Goal: Information Seeking & Learning: Learn about a topic

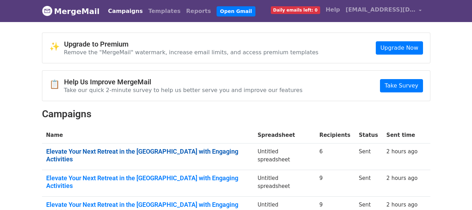
click at [137, 151] on link "Elevate Your Next Retreat in the Middle East with Engaging Activities" at bounding box center [147, 155] width 203 height 15
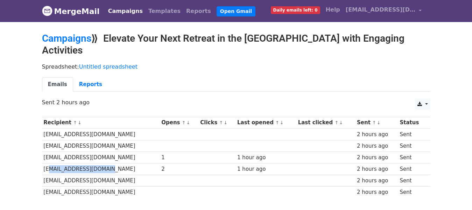
drag, startPoint x: 45, startPoint y: 155, endPoint x: 95, endPoint y: 156, distance: 50.1
click at [95, 163] on td "[EMAIL_ADDRESS][DOMAIN_NAME]" at bounding box center [101, 169] width 118 height 12
click at [44, 163] on td "[EMAIL_ADDRESS][DOMAIN_NAME]" at bounding box center [101, 169] width 118 height 12
drag, startPoint x: 44, startPoint y: 158, endPoint x: 94, endPoint y: 153, distance: 50.6
click at [94, 163] on td "[EMAIL_ADDRESS][DOMAIN_NAME]" at bounding box center [101, 169] width 118 height 12
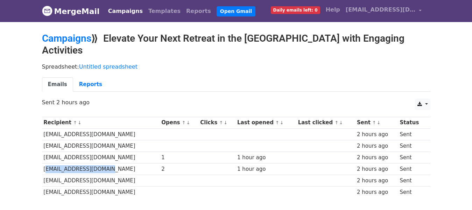
copy td "[EMAIL_ADDRESS][DOMAIN_NAME]"
drag, startPoint x: 92, startPoint y: 146, endPoint x: 44, endPoint y: 145, distance: 47.6
click at [44, 152] on td "[EMAIL_ADDRESS][DOMAIN_NAME]" at bounding box center [101, 158] width 118 height 12
copy td "[EMAIL_ADDRESS][DOMAIN_NAME]"
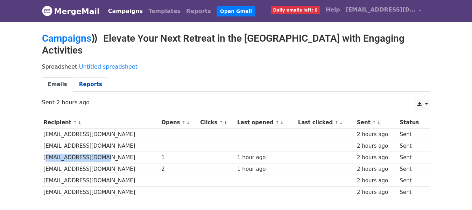
click at [77, 77] on link "Reports" at bounding box center [90, 84] width 35 height 14
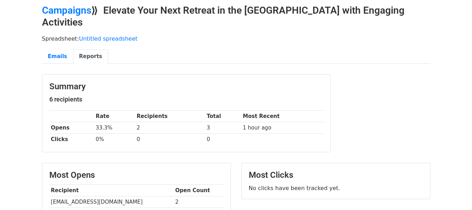
scroll to position [14, 0]
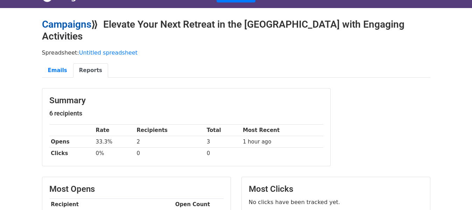
click at [70, 24] on link "Campaigns" at bounding box center [66, 25] width 49 height 12
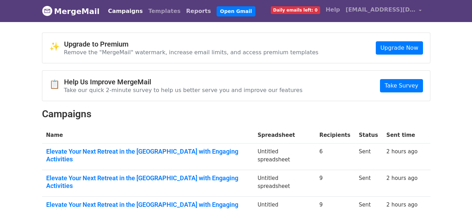
click at [183, 14] on link "Reports" at bounding box center [198, 11] width 30 height 14
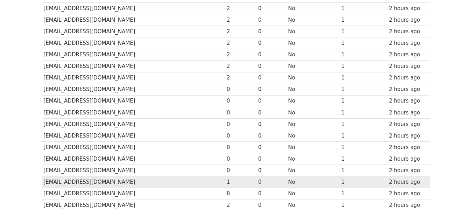
scroll to position [360, 0]
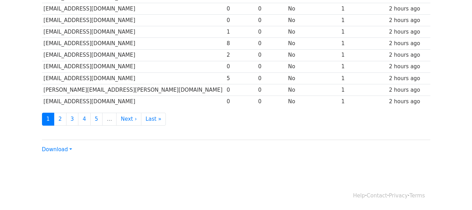
click at [72, 146] on div "Download CSV Excel" at bounding box center [236, 147] width 389 height 14
click at [67, 152] on link "Download" at bounding box center [57, 149] width 30 height 6
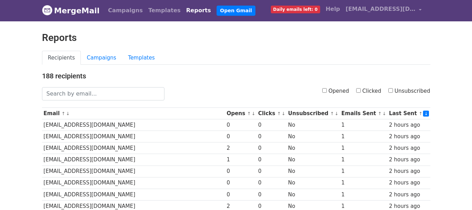
scroll to position [0, 0]
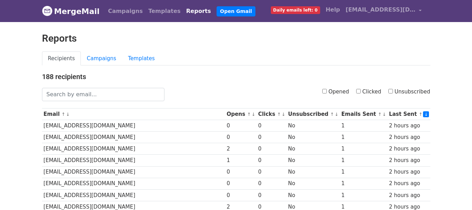
click at [327, 92] on input "Opened" at bounding box center [324, 91] width 5 height 5
checkbox input "true"
click at [339, 91] on label "Opened" at bounding box center [335, 92] width 27 height 8
click at [327, 91] on input "Opened" at bounding box center [324, 91] width 5 height 5
checkbox input "false"
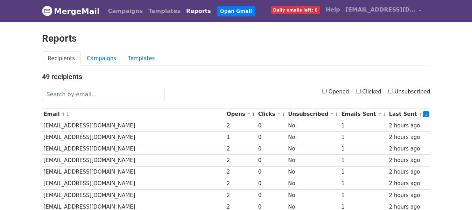
click at [361, 91] on input "Clicked" at bounding box center [358, 91] width 5 height 5
checkbox input "true"
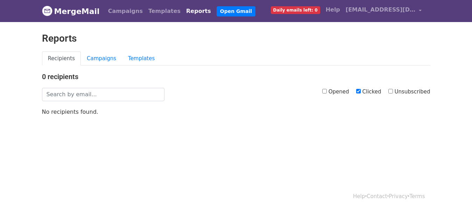
click at [361, 91] on input "Clicked" at bounding box center [358, 91] width 5 height 5
checkbox input "false"
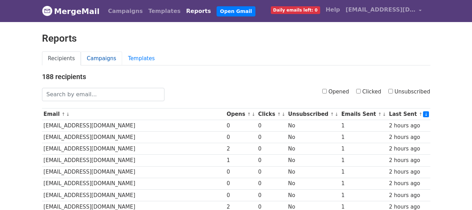
click at [107, 58] on link "Campaigns" at bounding box center [101, 58] width 41 height 14
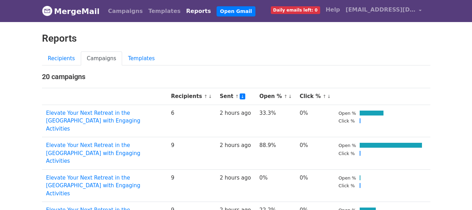
click at [317, 7] on span "Daily emails left: 0" at bounding box center [295, 10] width 49 height 8
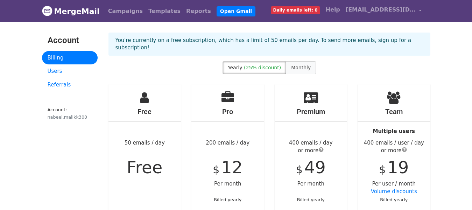
click at [294, 65] on span "Monthly" at bounding box center [301, 68] width 20 height 6
click at [422, 9] on link "[EMAIL_ADDRESS][DOMAIN_NAME]" at bounding box center [384, 11] width 82 height 16
